Goal: Information Seeking & Learning: Learn about a topic

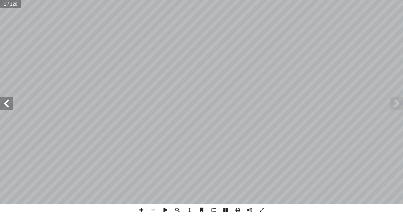
click at [399, 104] on span at bounding box center [396, 103] width 13 height 13
click at [403, 104] on span at bounding box center [396, 103] width 13 height 13
click at [402, 106] on span at bounding box center [396, 103] width 13 height 13
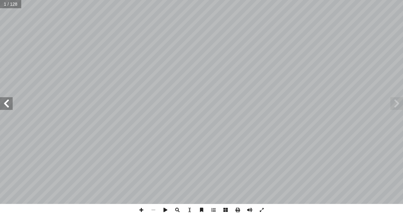
click at [12, 104] on span at bounding box center [6, 103] width 13 height 13
click at [7, 102] on span at bounding box center [6, 103] width 13 height 13
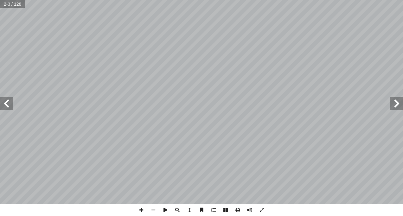
click at [7, 103] on span at bounding box center [6, 103] width 13 height 13
click at [8, 106] on span at bounding box center [6, 103] width 13 height 13
click at [8, 107] on span at bounding box center [6, 103] width 13 height 13
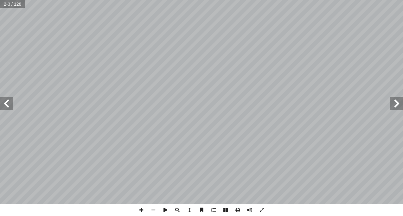
click at [8, 107] on span at bounding box center [6, 103] width 13 height 13
click at [8, 110] on div "قررت وزارة التربية والتعليم في دولة [GEOGRAPHIC_DATA] م الدراسي ٢٠١٧/ [DATE] � …" at bounding box center [201, 102] width 403 height 204
click at [4, 108] on span at bounding box center [6, 103] width 13 height 13
click at [0, 58] on html "الصفحة الرئيسية الصف الأول الصف الثاني الصف الثالث الصف الرابع الصف الخامس الصف…" at bounding box center [201, 29] width 403 height 58
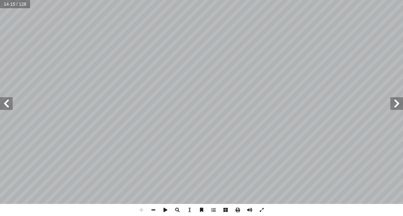
click at [0, 58] on html "الصفحة الرئيسية الصف الأول الصف الثاني الصف الثالث الصف الرابع الصف الخامس الصف…" at bounding box center [201, 29] width 403 height 58
drag, startPoint x: -1, startPoint y: 107, endPoint x: -1, endPoint y: 111, distance: 3.5
click at [0, 58] on html "الصفحة الرئيسية الصف الأول الصف الثاني الصف الثالث الصف الرابع الصف الخامس الصف…" at bounding box center [201, 29] width 403 height 58
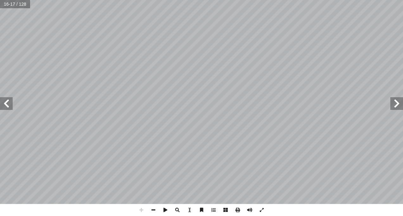
click at [0, 58] on html "الصفحة الرئيسية الصف الأول الصف الثاني الصف الثالث الصف الرابع الصف الخامس الصف…" at bounding box center [201, 29] width 403 height 58
click at [6, 102] on span at bounding box center [6, 103] width 13 height 13
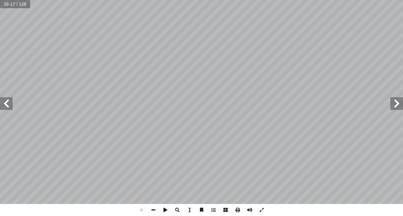
click at [6, 102] on span at bounding box center [6, 103] width 13 height 13
click at [155, 207] on span at bounding box center [153, 210] width 12 height 12
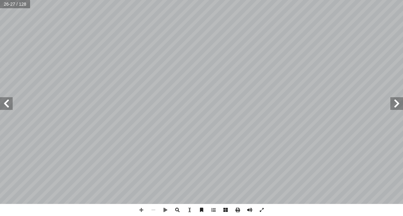
click at [5, 102] on span at bounding box center [6, 103] width 13 height 13
click at [8, 105] on span at bounding box center [6, 103] width 13 height 13
click at [139, 208] on span at bounding box center [141, 210] width 12 height 12
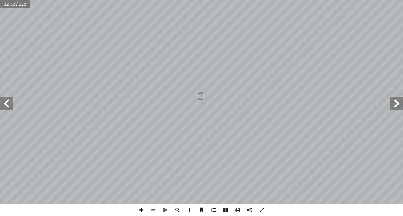
click at [139, 207] on span at bounding box center [141, 210] width 12 height 12
click at [155, 209] on span at bounding box center [153, 210] width 12 height 12
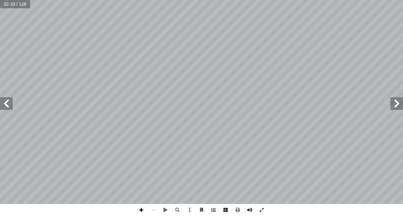
click at [142, 211] on span at bounding box center [141, 210] width 12 height 12
click at [150, 211] on span at bounding box center [153, 210] width 12 height 12
click at [143, 211] on span at bounding box center [141, 210] width 12 height 12
click at [153, 210] on span at bounding box center [153, 210] width 12 height 12
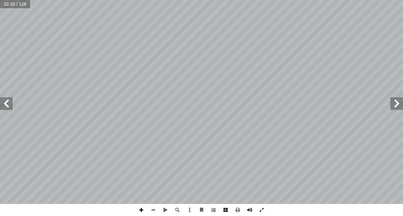
click at [142, 210] on span at bounding box center [141, 210] width 12 height 12
click at [152, 211] on span at bounding box center [153, 210] width 12 height 12
